Goal: Information Seeking & Learning: Learn about a topic

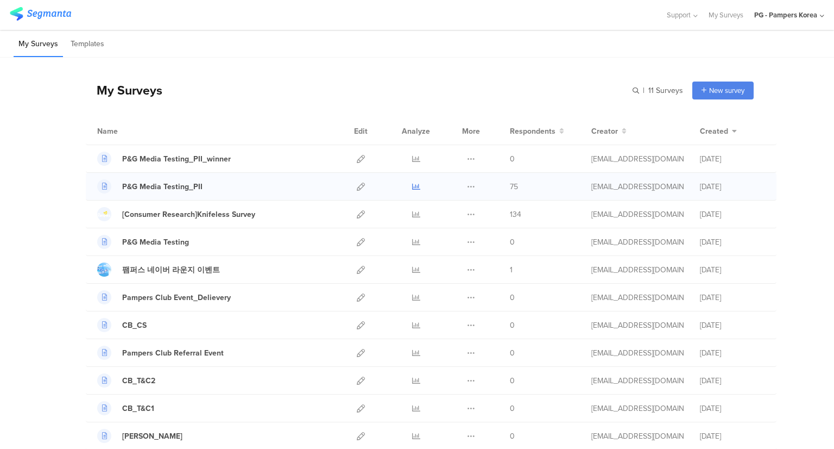
click at [412, 187] on icon at bounding box center [416, 186] width 8 height 8
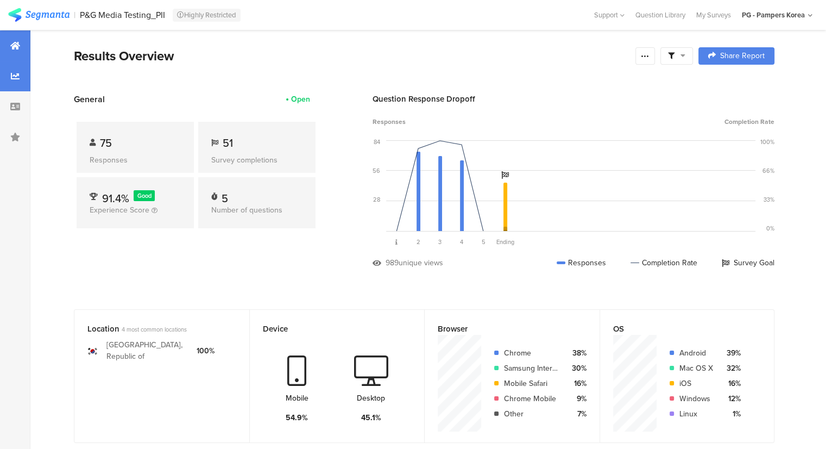
click at [16, 80] on icon at bounding box center [15, 76] width 9 height 9
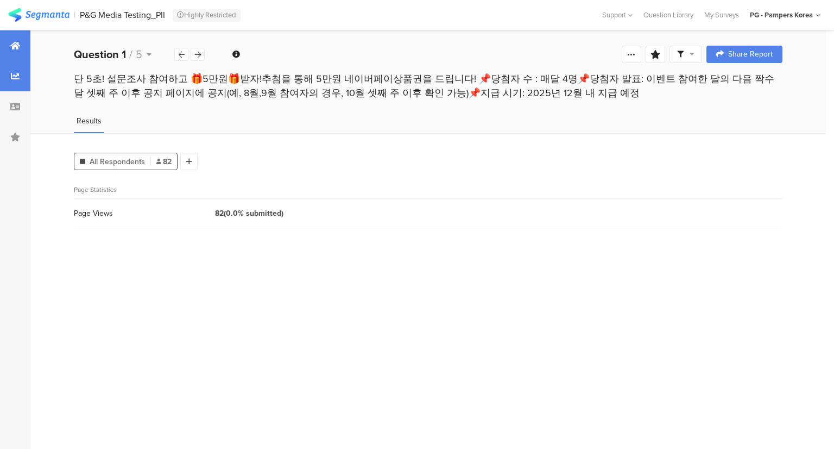
click at [14, 45] on icon at bounding box center [15, 45] width 10 height 9
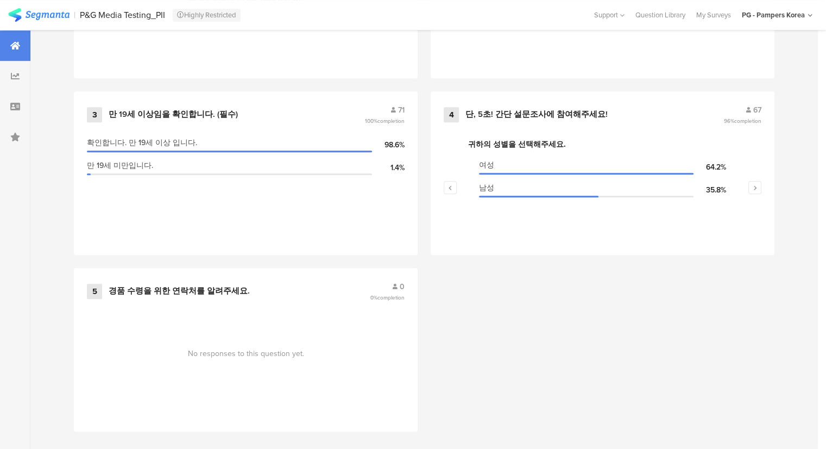
scroll to position [609, 0]
click at [279, 387] on span "0106729031" at bounding box center [325, 392] width 148 height 11
click at [597, 116] on div "4 단, 5초! 간단 설문조사에 참여해주세요! 67 96% completion" at bounding box center [603, 115] width 318 height 21
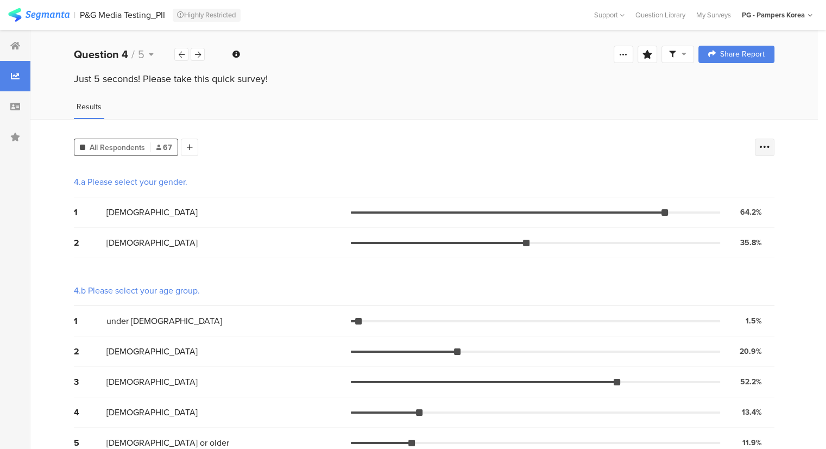
click at [770, 146] on icon at bounding box center [764, 147] width 11 height 11
click at [767, 203] on span at bounding box center [765, 200] width 16 height 9
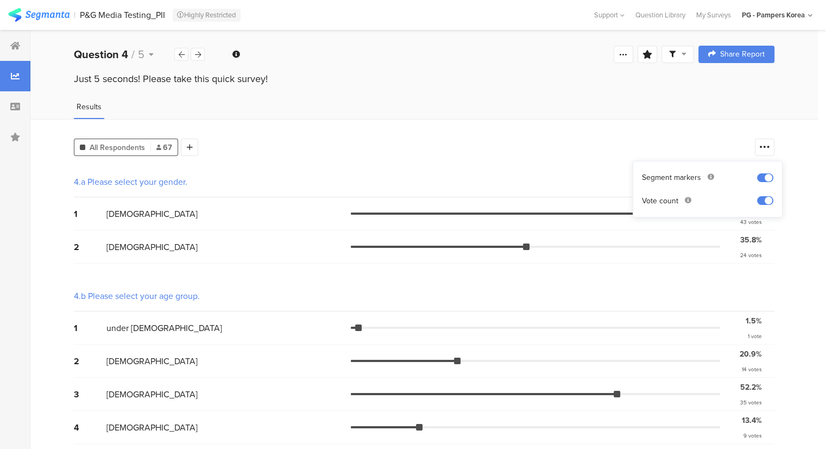
click at [763, 176] on span at bounding box center [765, 177] width 16 height 9
click at [46, 282] on div "All Respondents 67 Add Segment 4.a Please select your gender. 1 [DEMOGRAPHIC_DA…" at bounding box center [423, 392] width 787 height 546
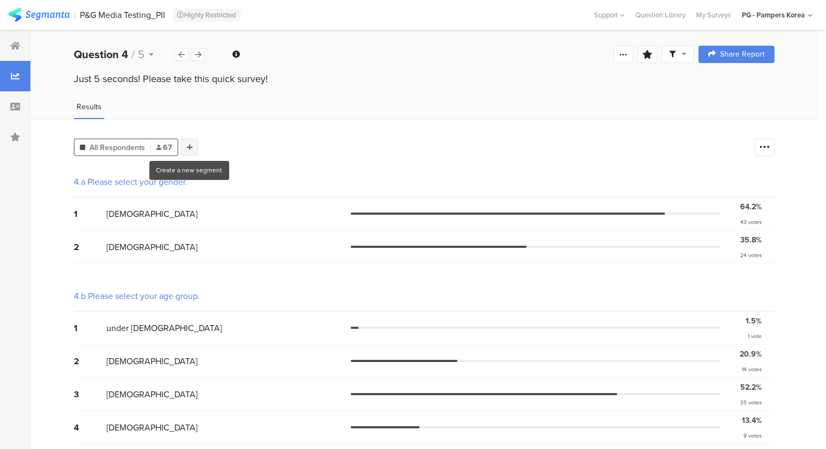
click at [194, 140] on div at bounding box center [189, 146] width 17 height 17
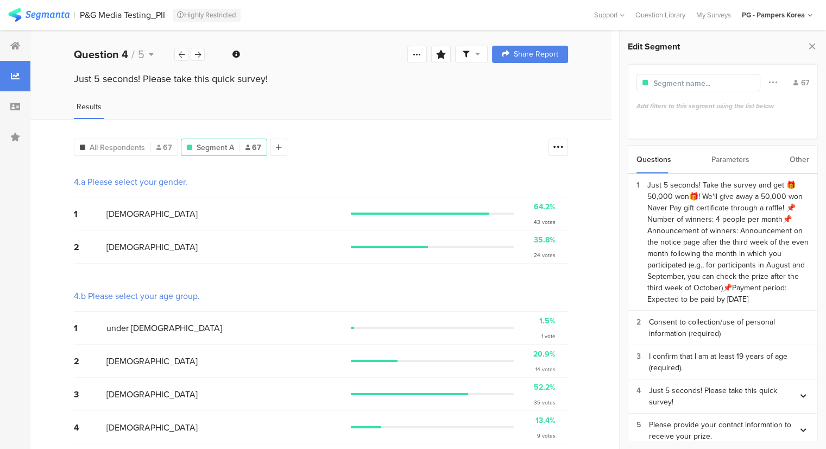
click at [696, 84] on input "text" at bounding box center [700, 83] width 94 height 11
click at [776, 80] on icon at bounding box center [772, 82] width 9 height 14
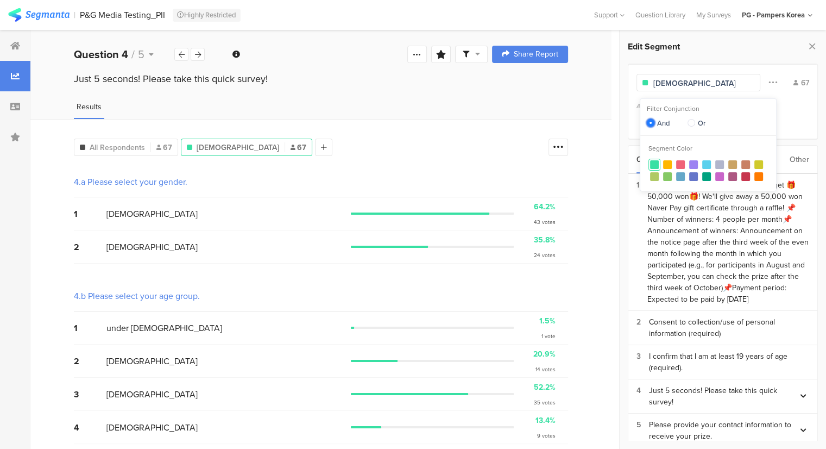
click at [649, 124] on span at bounding box center [651, 123] width 8 height 8
click at [649, 124] on input "And" at bounding box center [651, 123] width 8 height 9
click at [694, 79] on input "[DEMOGRAPHIC_DATA]" at bounding box center [700, 83] width 94 height 11
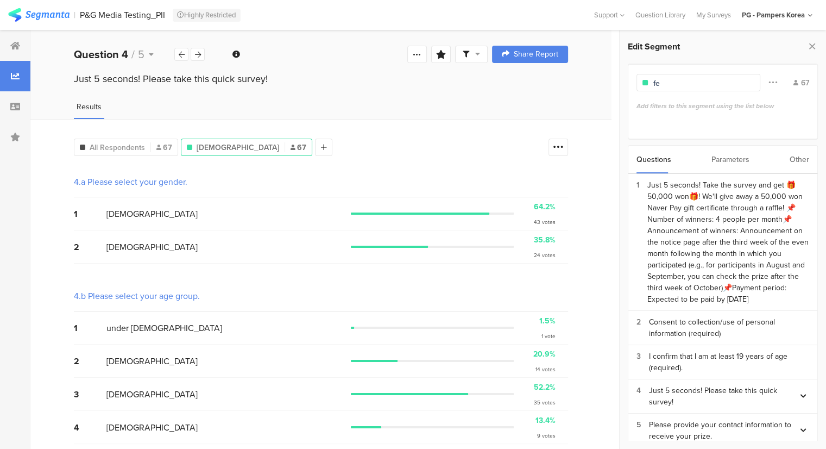
type input "f"
click at [726, 158] on div "Parameters" at bounding box center [730, 160] width 38 height 28
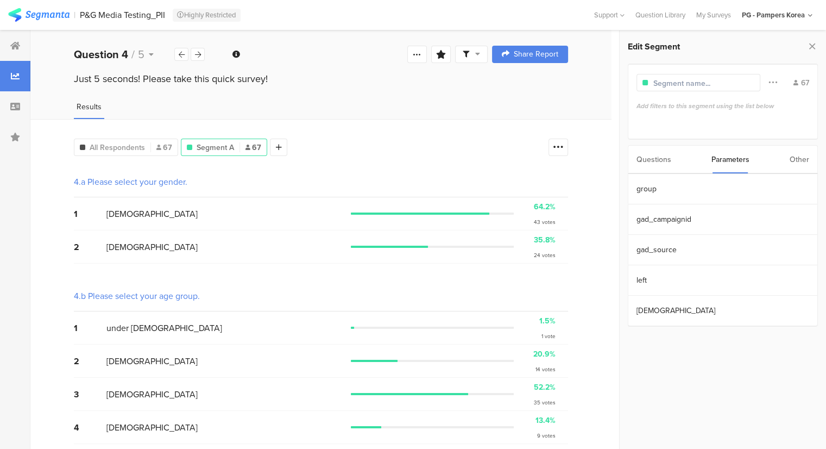
click at [628, 156] on div "Questions Parameters Other" at bounding box center [723, 159] width 190 height 29
click at [649, 159] on div "Questions" at bounding box center [653, 160] width 35 height 28
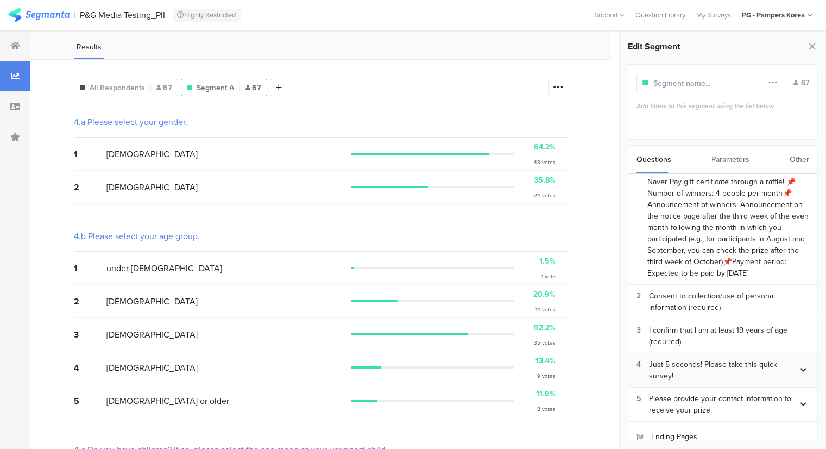
scroll to position [61, 0]
click at [720, 360] on div "Just 5 seconds! Please take this quick survey!" at bounding box center [723, 369] width 149 height 23
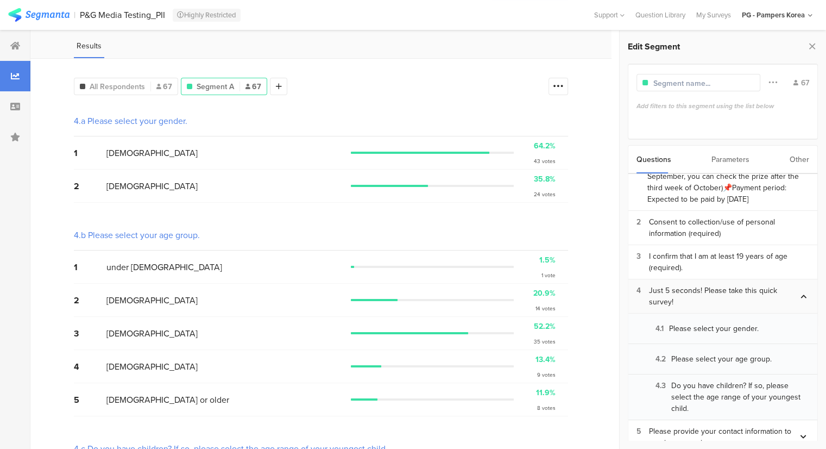
scroll to position [100, 0]
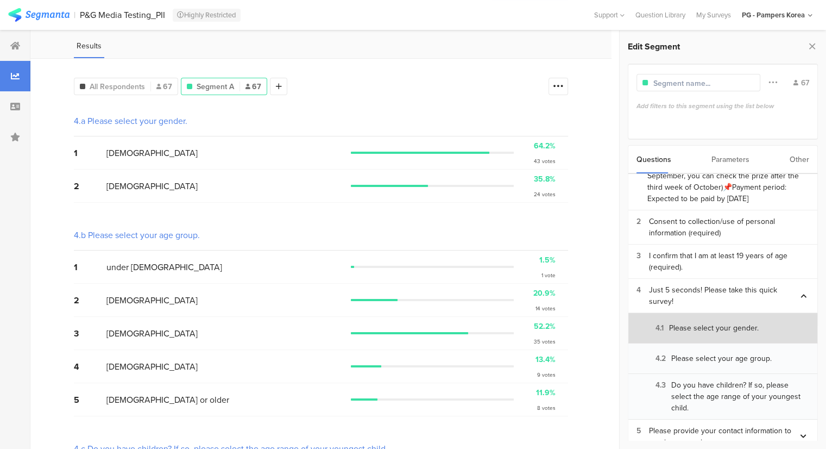
click at [723, 322] on font "Please select your gender." at bounding box center [714, 327] width 90 height 11
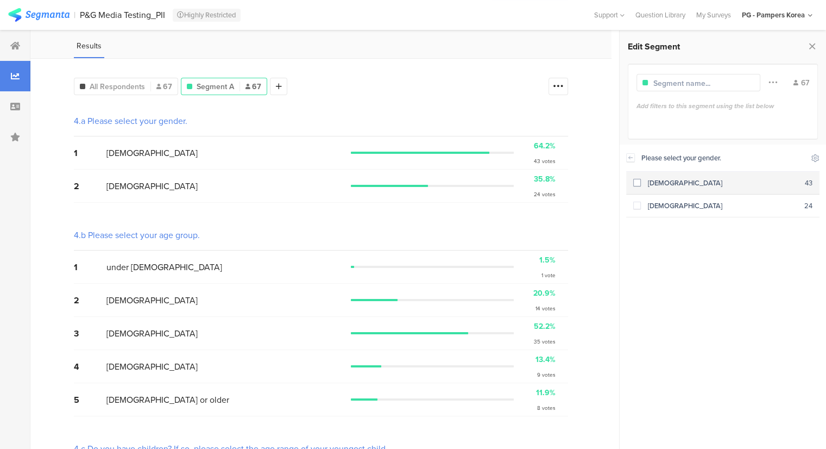
click at [634, 183] on span at bounding box center [637, 183] width 8 height 8
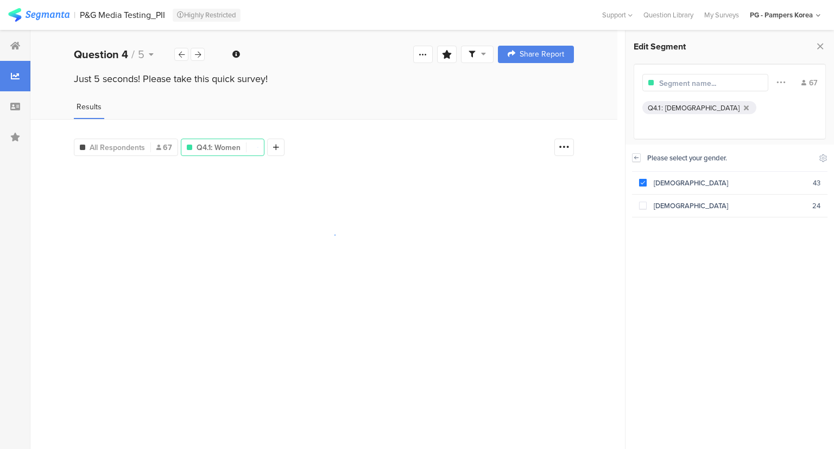
click at [635, 157] on icon at bounding box center [637, 157] width 4 height 3
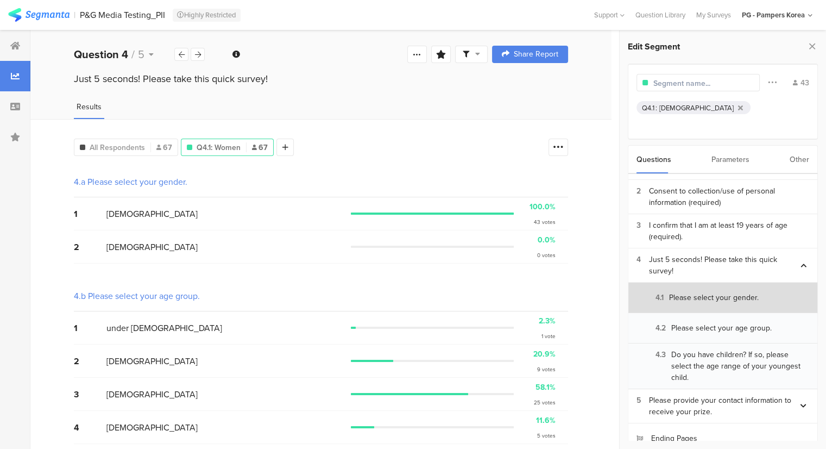
scroll to position [130, 0]
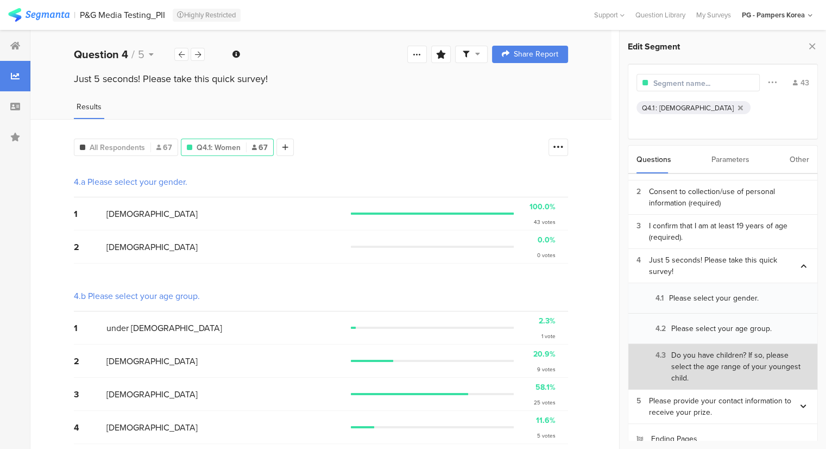
click at [711, 352] on font "Do you have children? If so, please select the age range of your youngest child." at bounding box center [735, 366] width 129 height 34
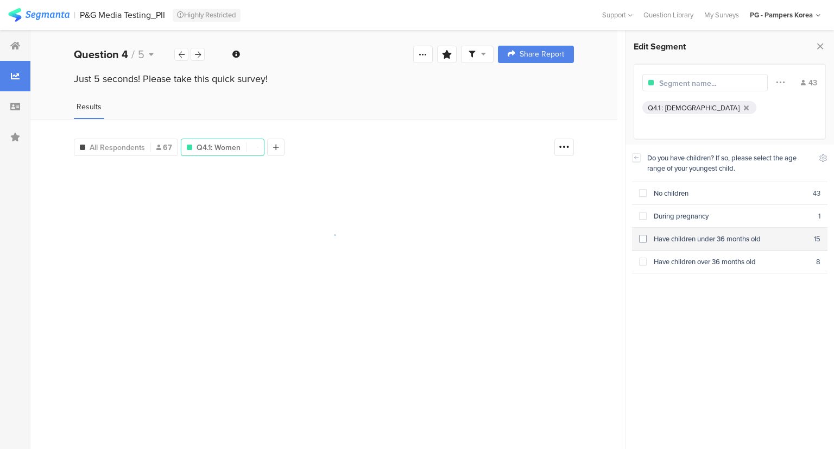
click at [643, 238] on span at bounding box center [643, 239] width 8 height 8
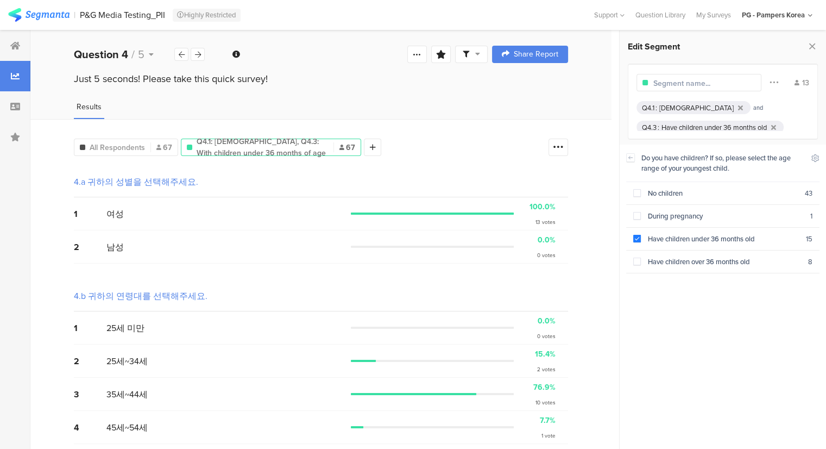
click at [388, 96] on div "Just 5 seconds! Please take this quick survey!" at bounding box center [320, 89] width 581 height 35
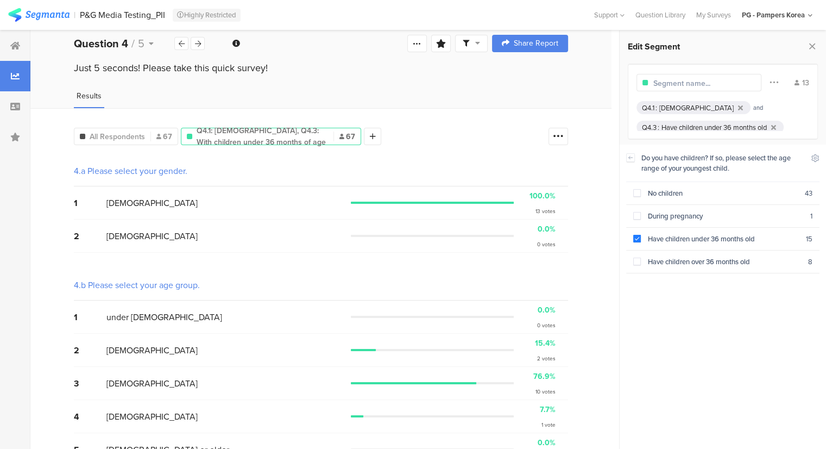
scroll to position [11, 0]
click at [811, 40] on icon at bounding box center [811, 46] width 11 height 15
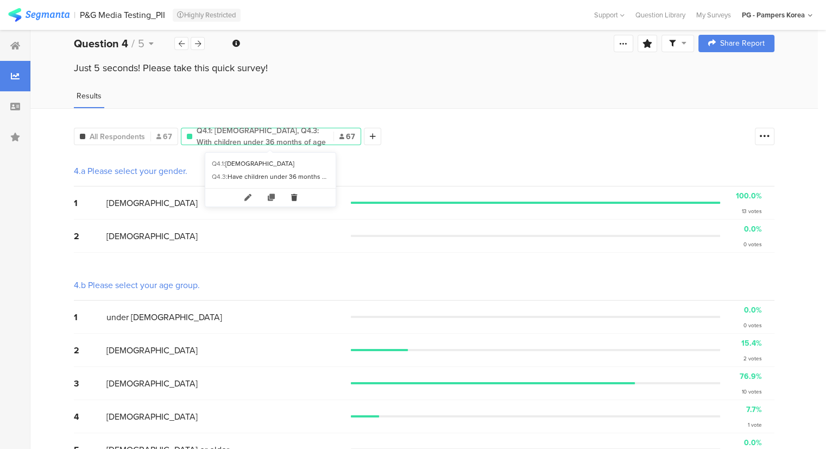
click at [294, 194] on icon at bounding box center [294, 197] width 22 height 18
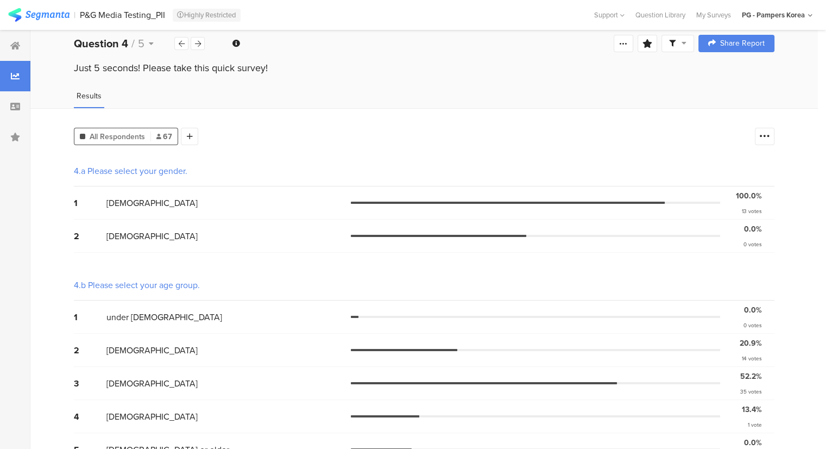
click at [113, 128] on div "All Respondents 67" at bounding box center [126, 136] width 104 height 17
click at [20, 55] on div at bounding box center [15, 45] width 30 height 30
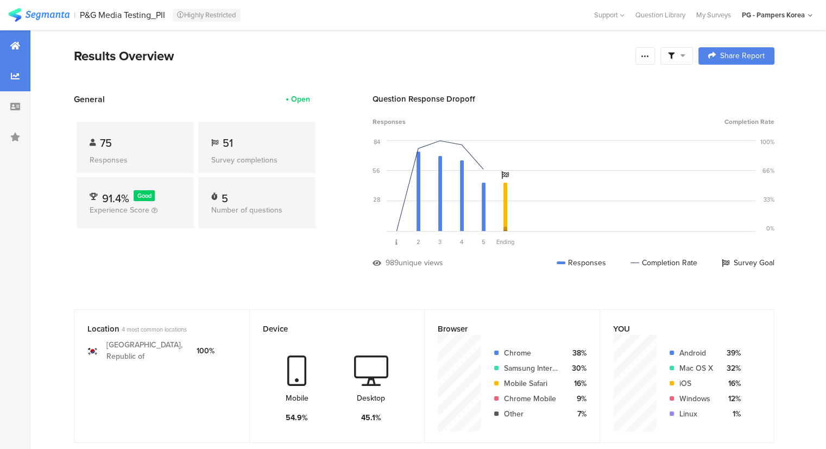
click at [19, 81] on div at bounding box center [15, 76] width 30 height 30
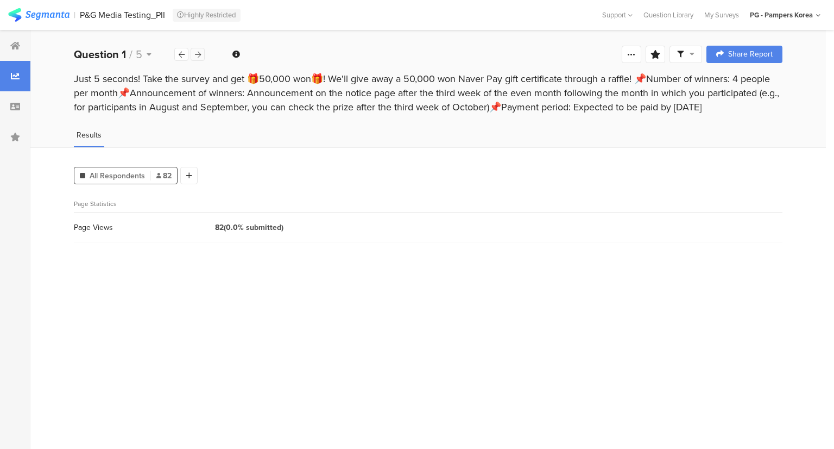
click at [198, 55] on icon at bounding box center [198, 54] width 6 height 7
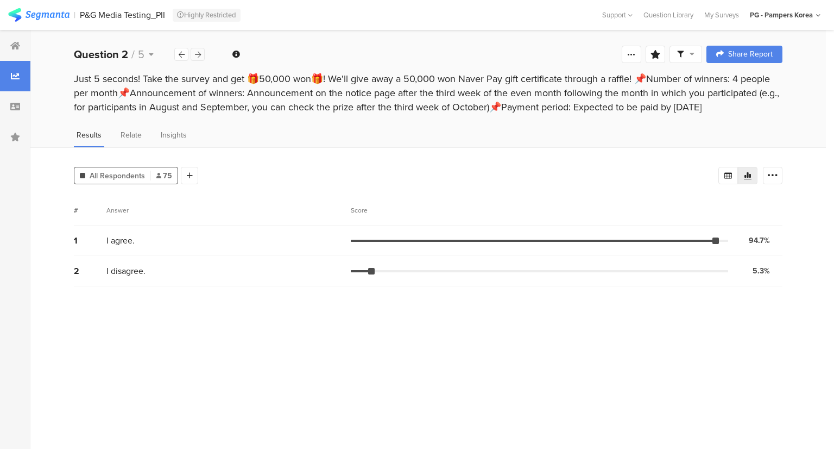
click at [198, 55] on icon at bounding box center [198, 54] width 6 height 7
click at [773, 171] on icon at bounding box center [772, 175] width 11 height 11
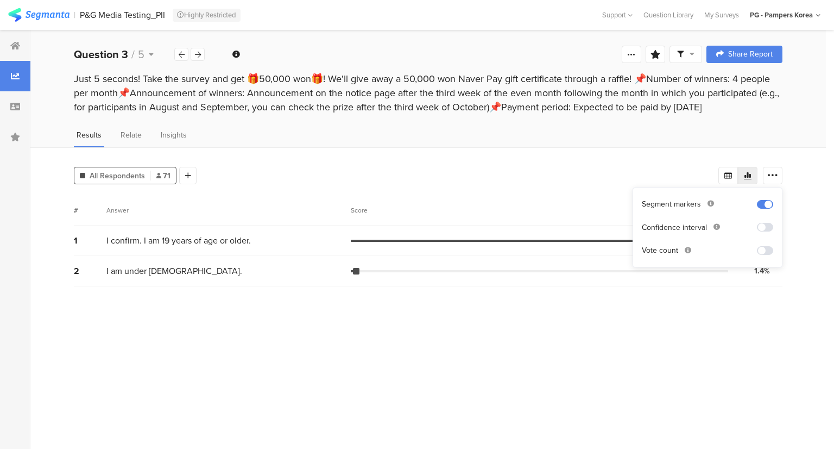
click at [763, 248] on span at bounding box center [765, 250] width 16 height 9
click at [616, 352] on section "# Answer Score 1 I confirm. I am 19 years of age or older. 98.6% 70 votes 2 I a…" at bounding box center [428, 317] width 709 height 245
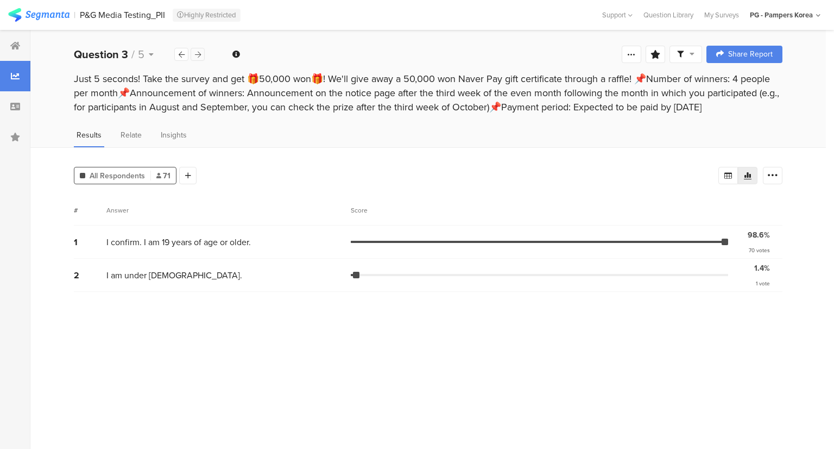
click at [198, 55] on icon at bounding box center [198, 54] width 6 height 7
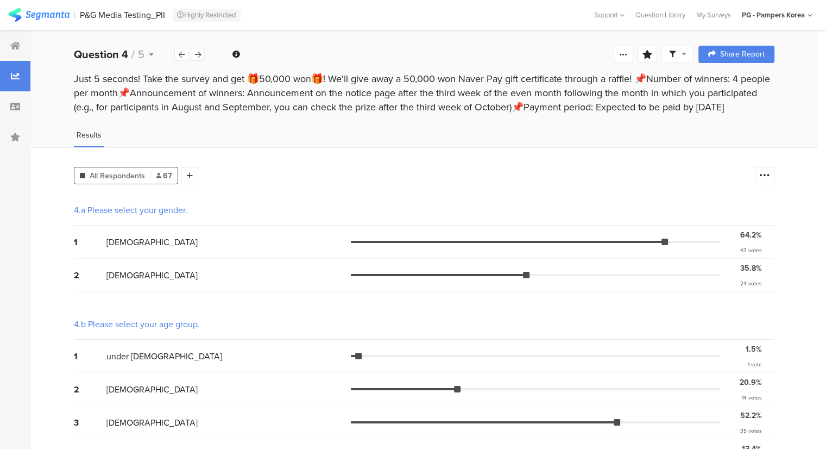
scroll to position [226, 0]
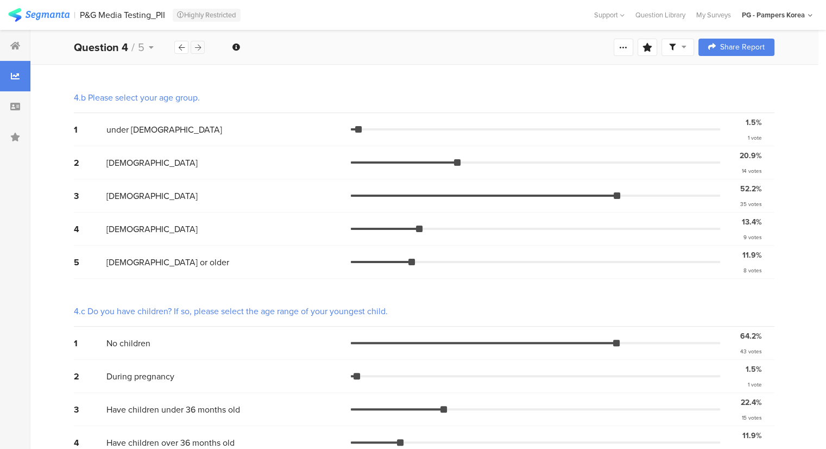
click at [195, 44] on icon at bounding box center [198, 47] width 6 height 7
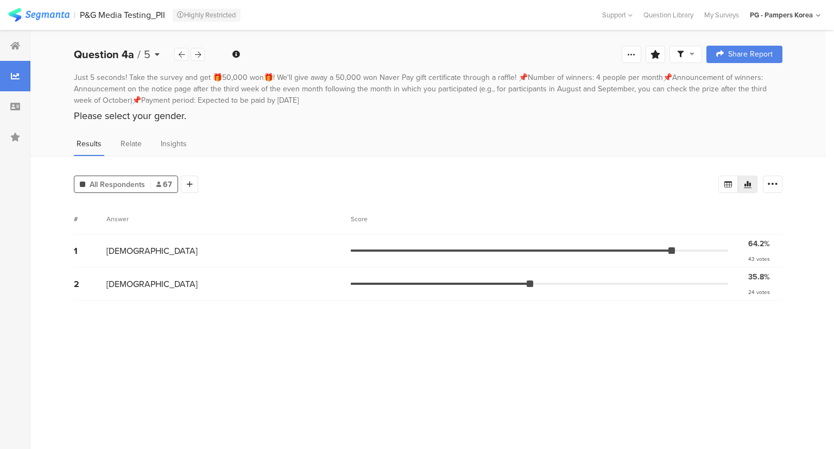
click at [156, 54] on icon at bounding box center [157, 55] width 5 height 8
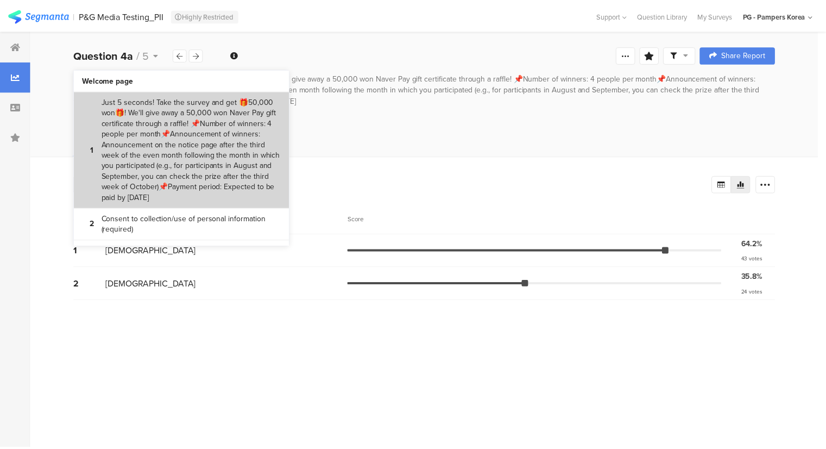
scroll to position [219, 0]
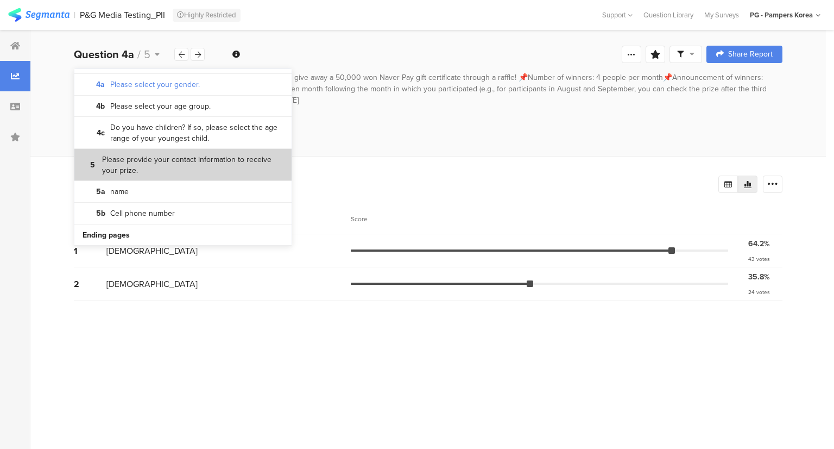
click at [194, 169] on bdi "Please provide your contact information to receive your prize." at bounding box center [192, 164] width 181 height 21
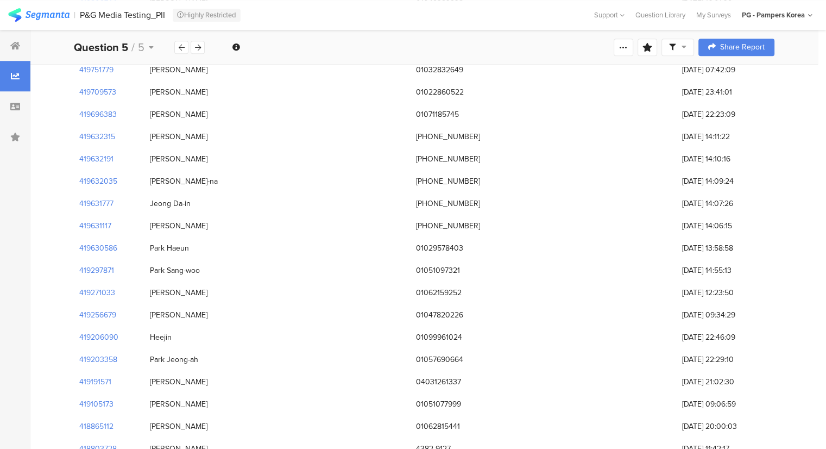
scroll to position [784, 0]
